Goal: Task Accomplishment & Management: Manage account settings

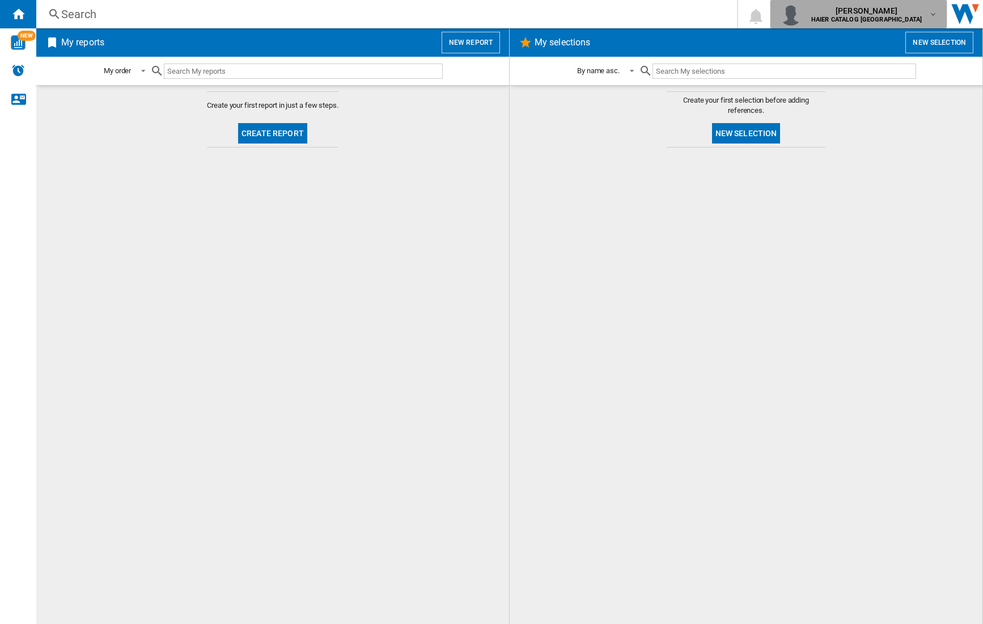
click at [927, 14] on div "[PERSON_NAME] HAIER CATALOG [GEOGRAPHIC_DATA]" at bounding box center [868, 14] width 122 height 18
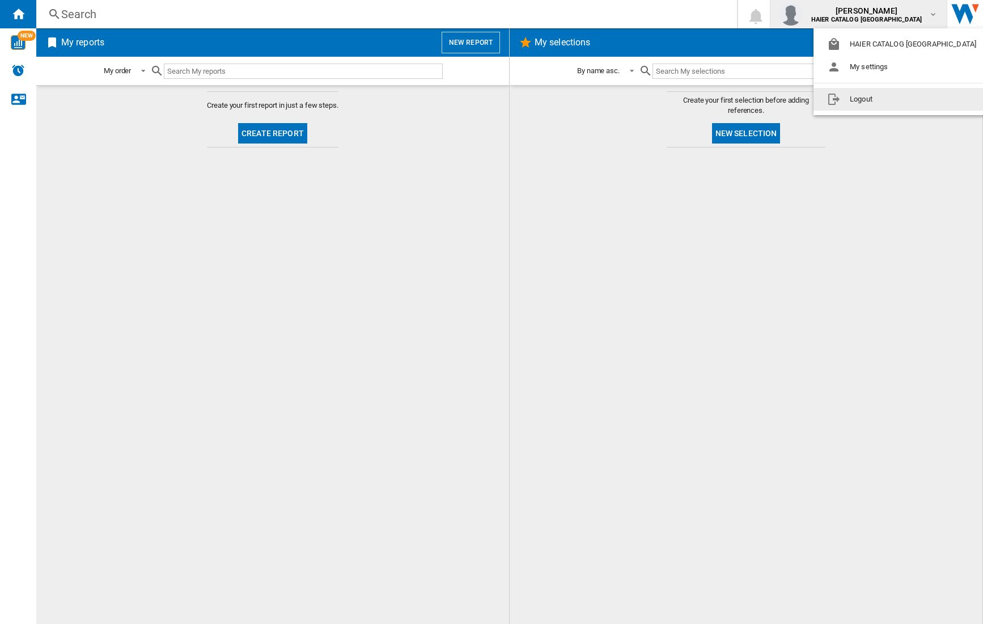
click at [865, 100] on button "Logout" at bounding box center [903, 99] width 181 height 23
